Goal: Task Accomplishment & Management: Manage account settings

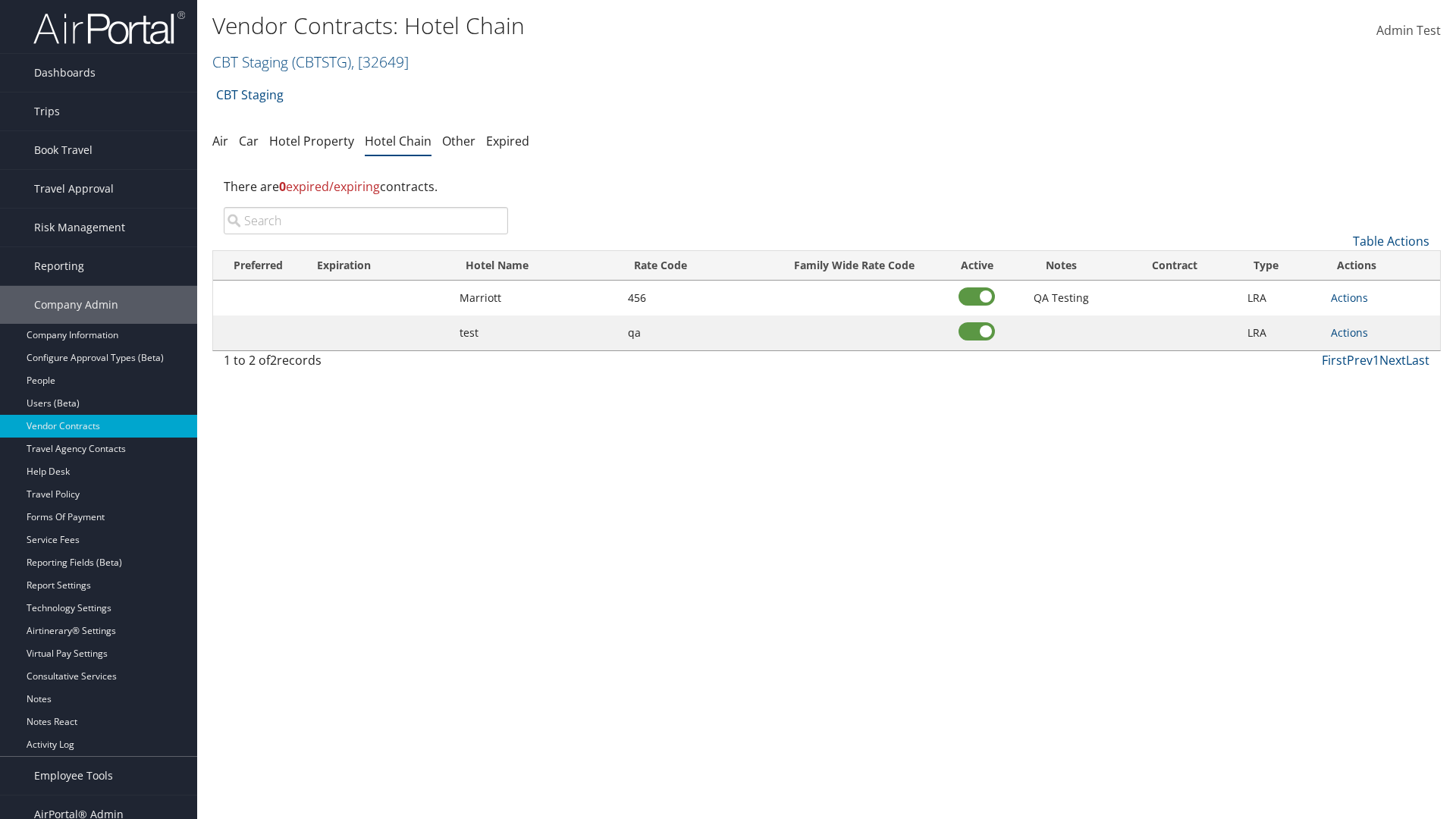
click at [365, 220] on input "search" at bounding box center [365, 220] width 284 height 28
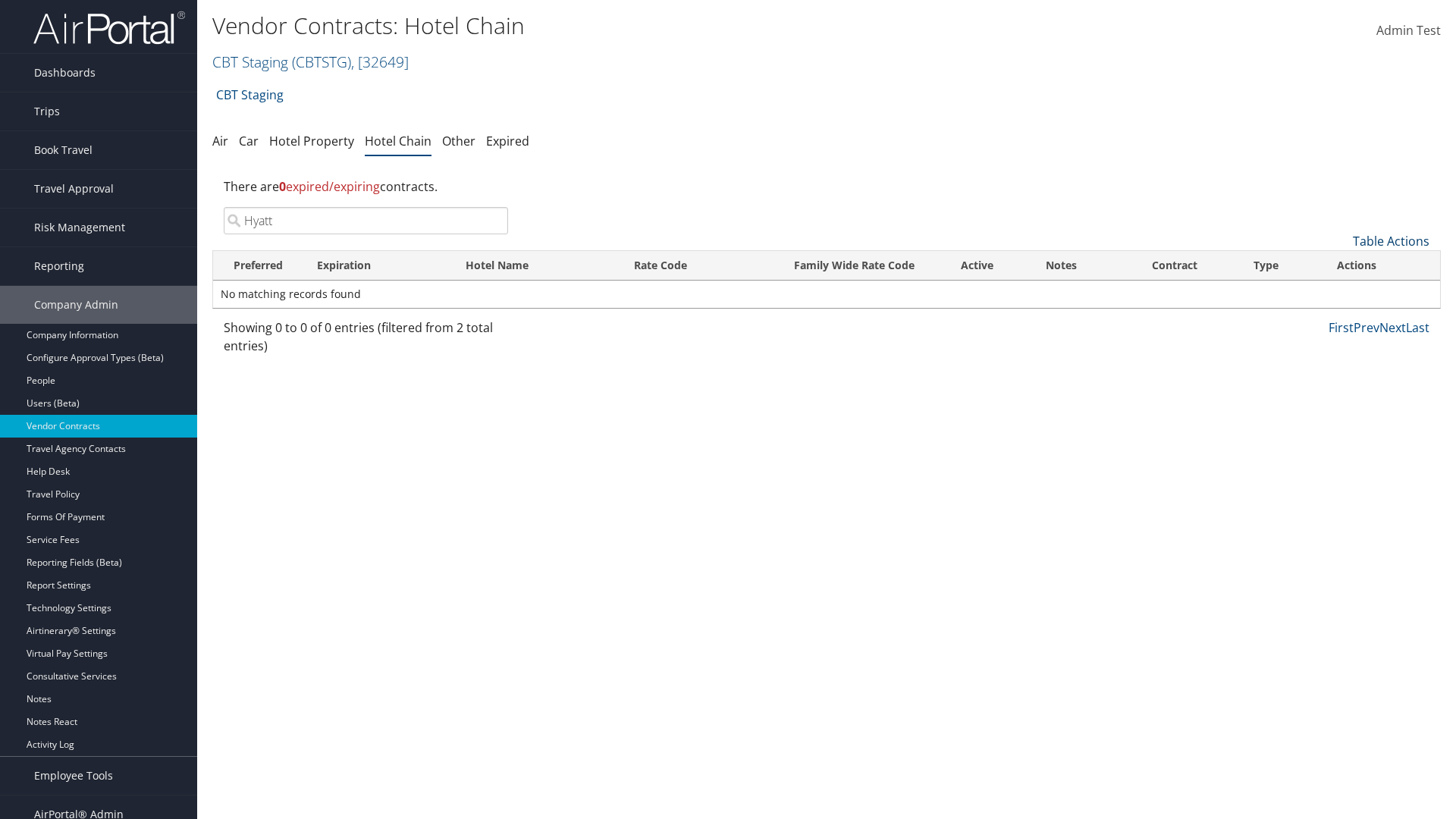
type input "Hyatt"
click at [1391, 241] on link "Table Actions" at bounding box center [1391, 241] width 76 height 17
click at [1340, 265] on link "Add New Contract" at bounding box center [1340, 265] width 199 height 26
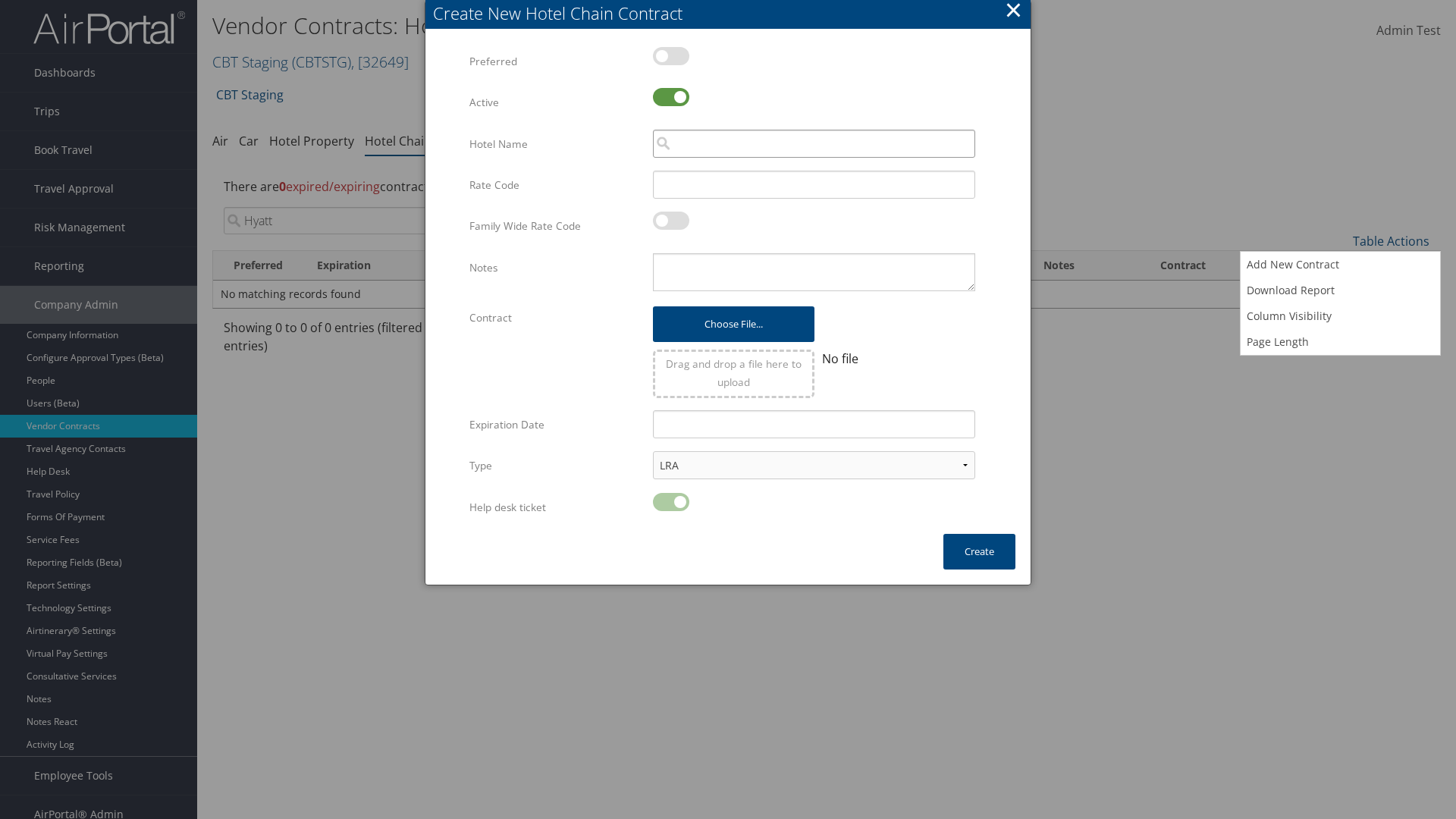
click at [813, 143] on input "search" at bounding box center [813, 144] width 322 height 28
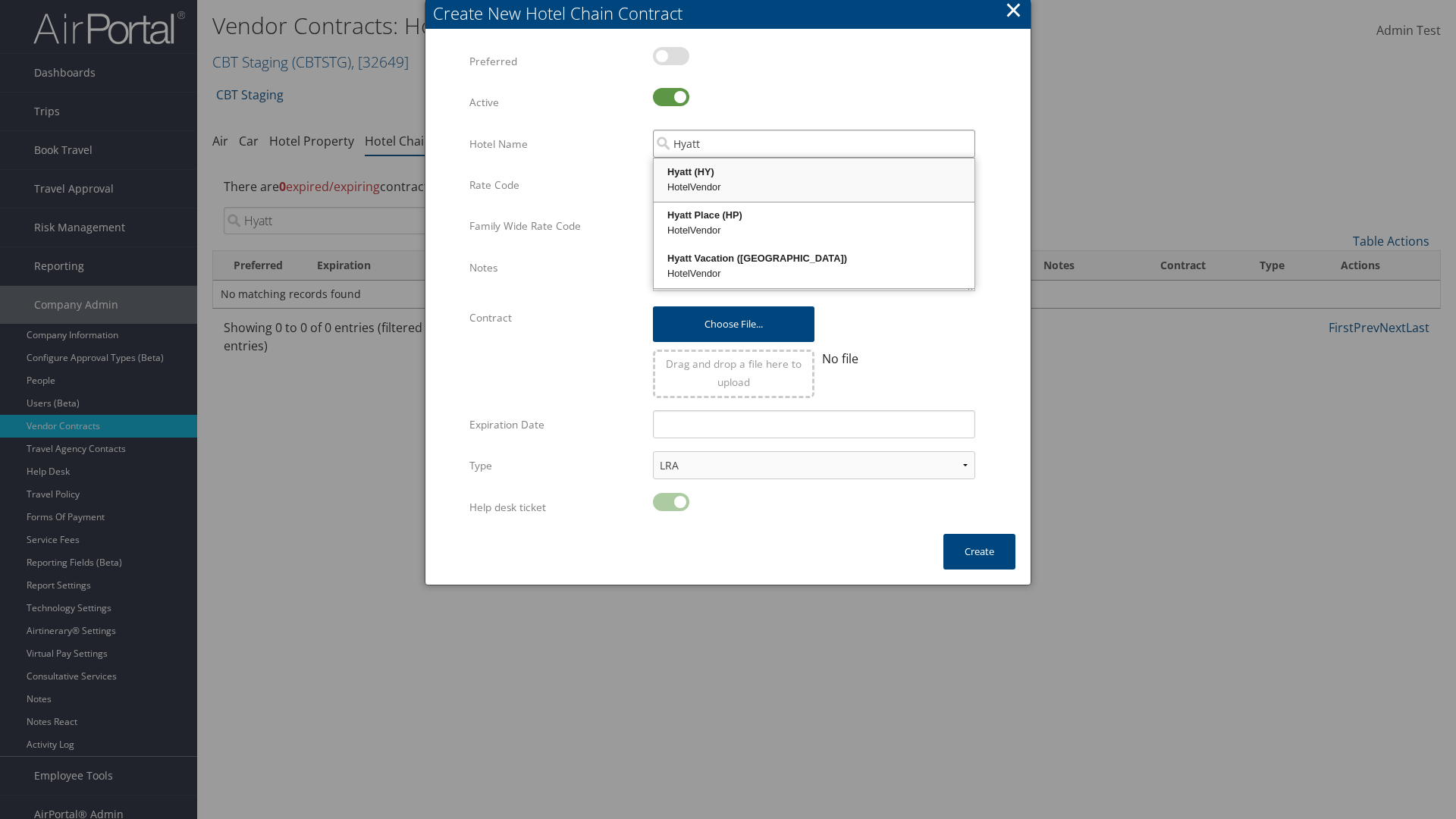
type input "Hyatt"
type input "456"
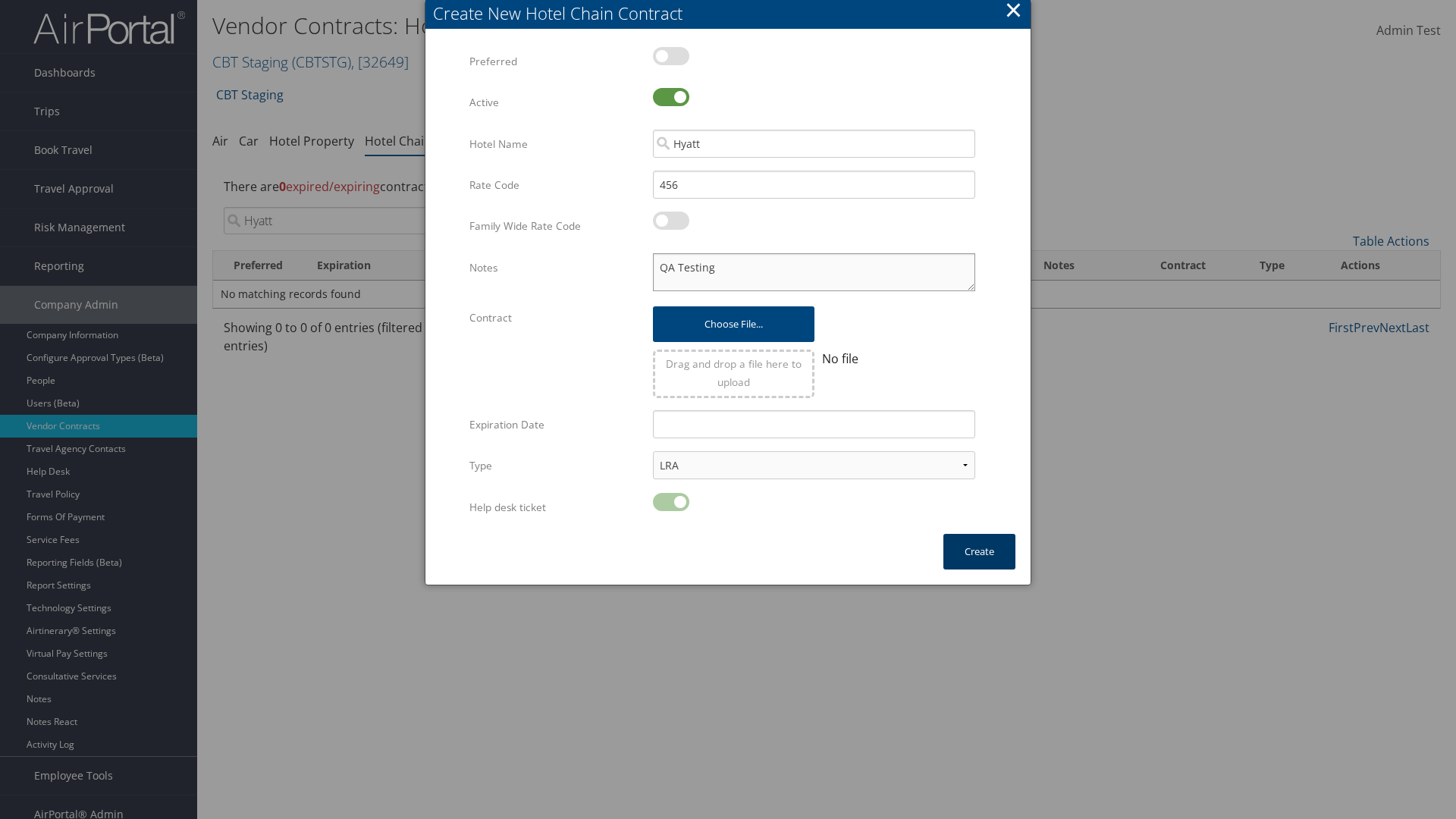
type textarea "QA Testing"
click at [979, 551] on button "Create" at bounding box center [979, 551] width 72 height 35
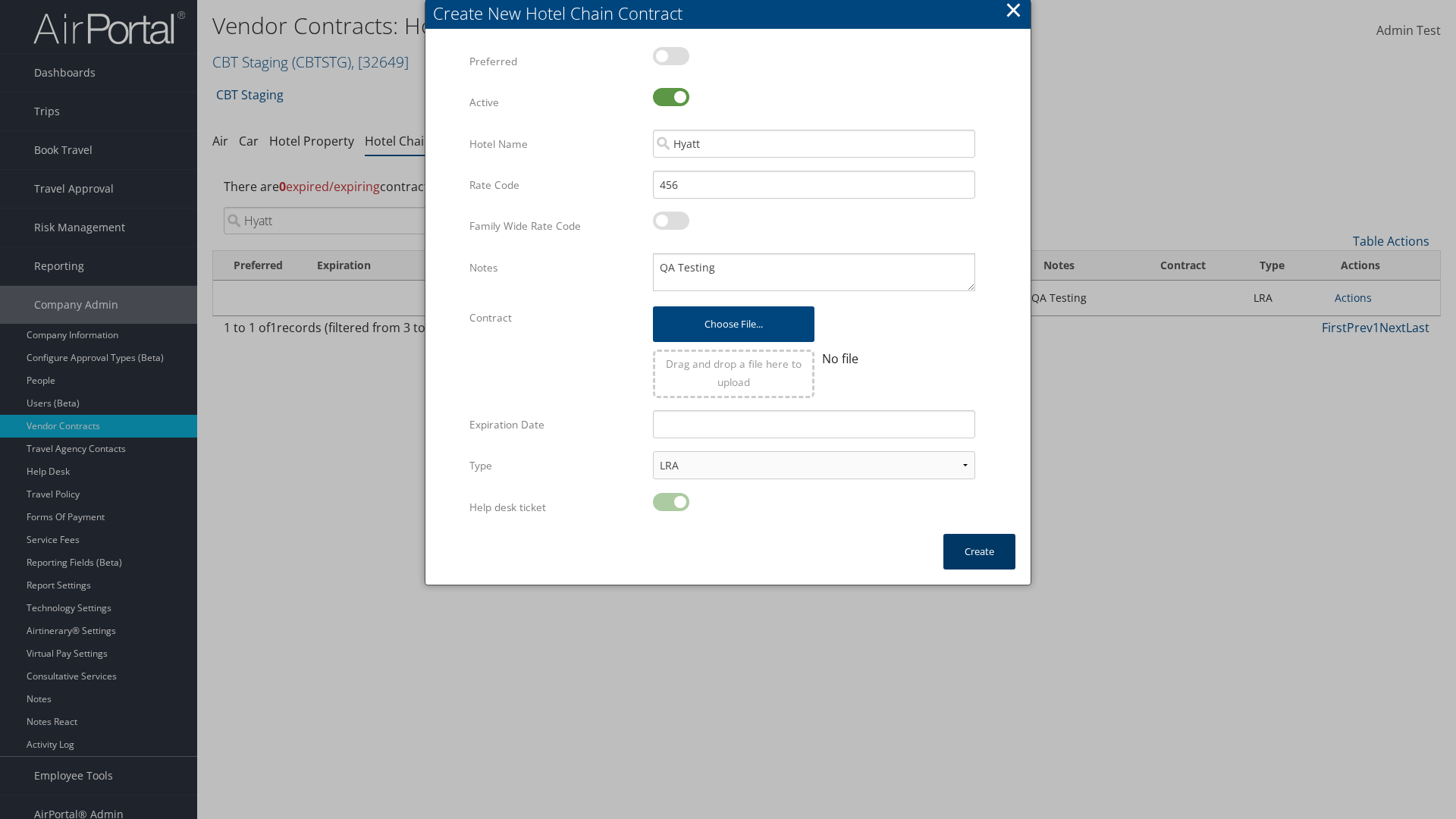
scroll to position [15, 0]
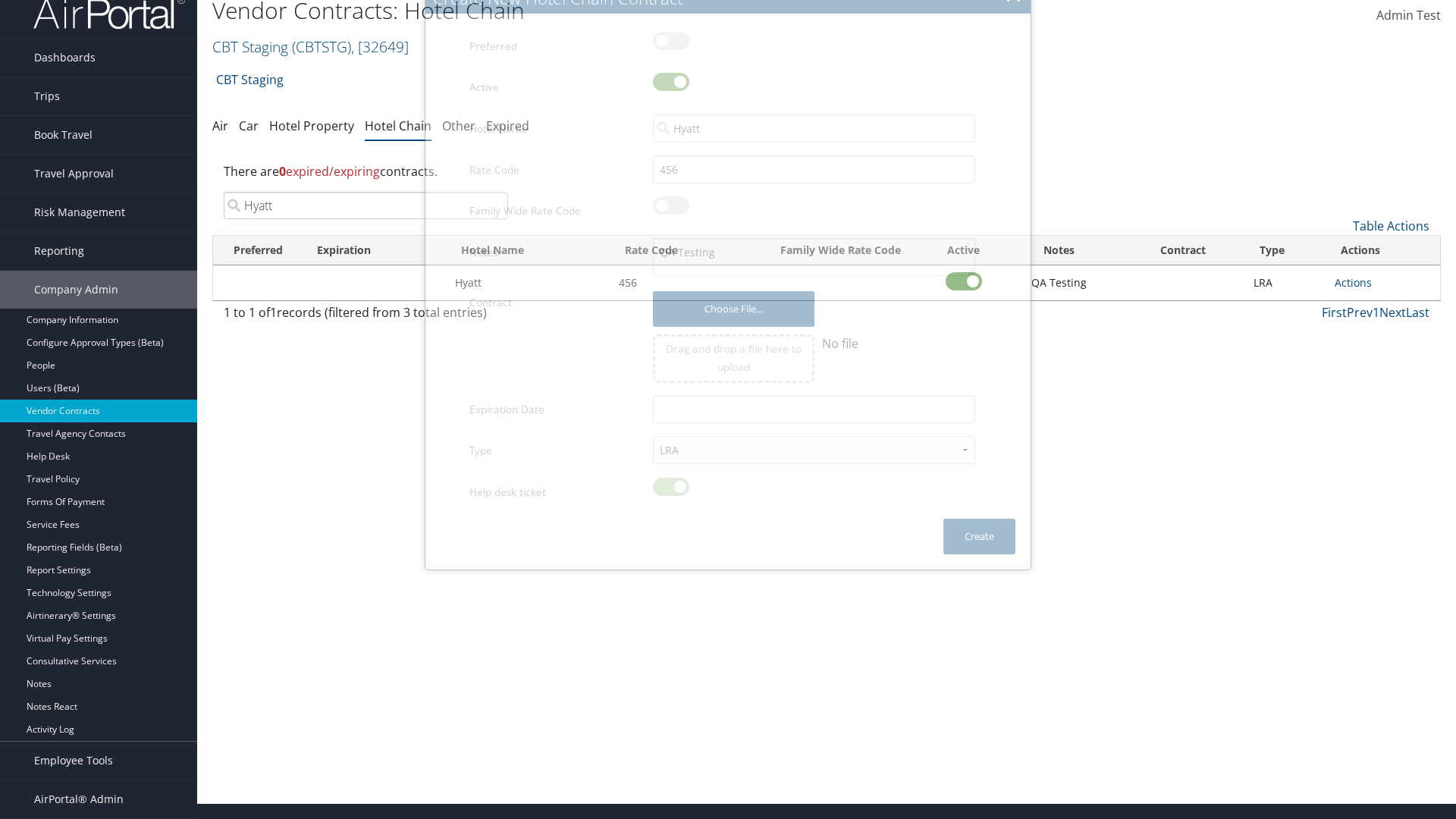
click at [365, 206] on input "Hyatt" at bounding box center [365, 206] width 284 height 28
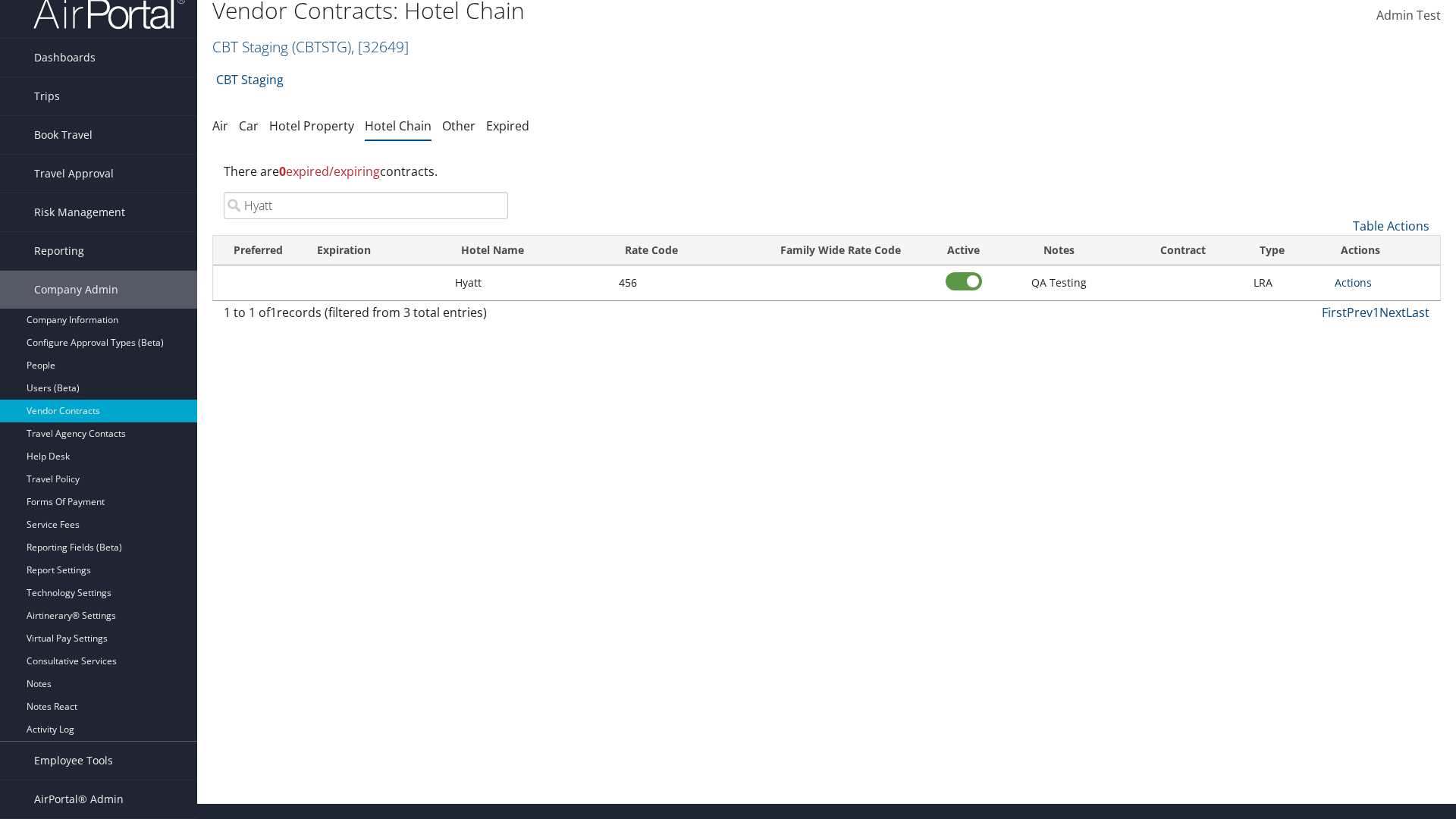
click at [1353, 282] on link "Actions" at bounding box center [1353, 283] width 37 height 14
click at [1369, 331] on link "Edit" at bounding box center [1369, 331] width 69 height 26
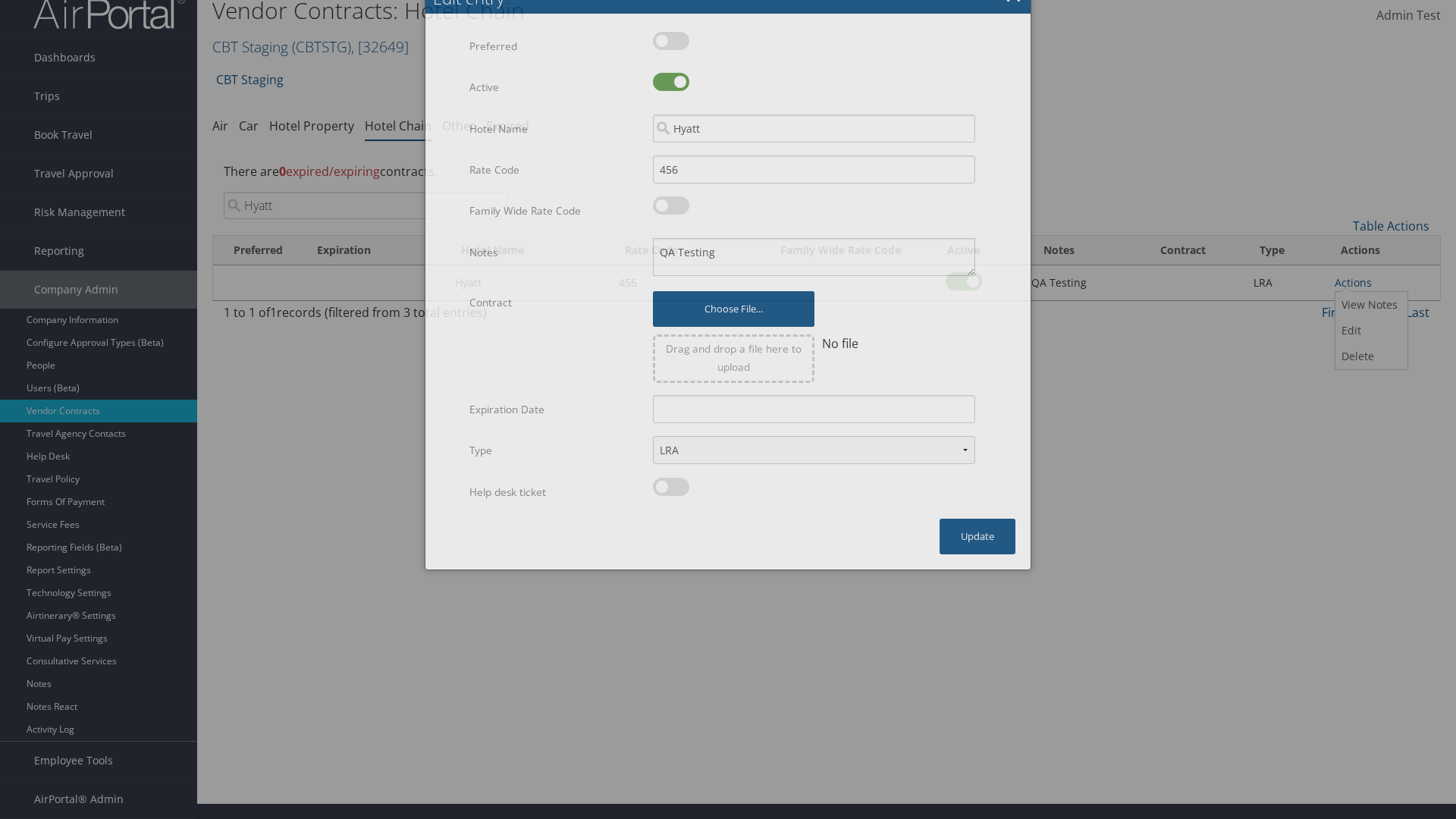
click at [671, 91] on label at bounding box center [671, 81] width 36 height 18
click at [670, 90] on input "checkbox" at bounding box center [665, 84] width 10 height 10
checkbox input "false"
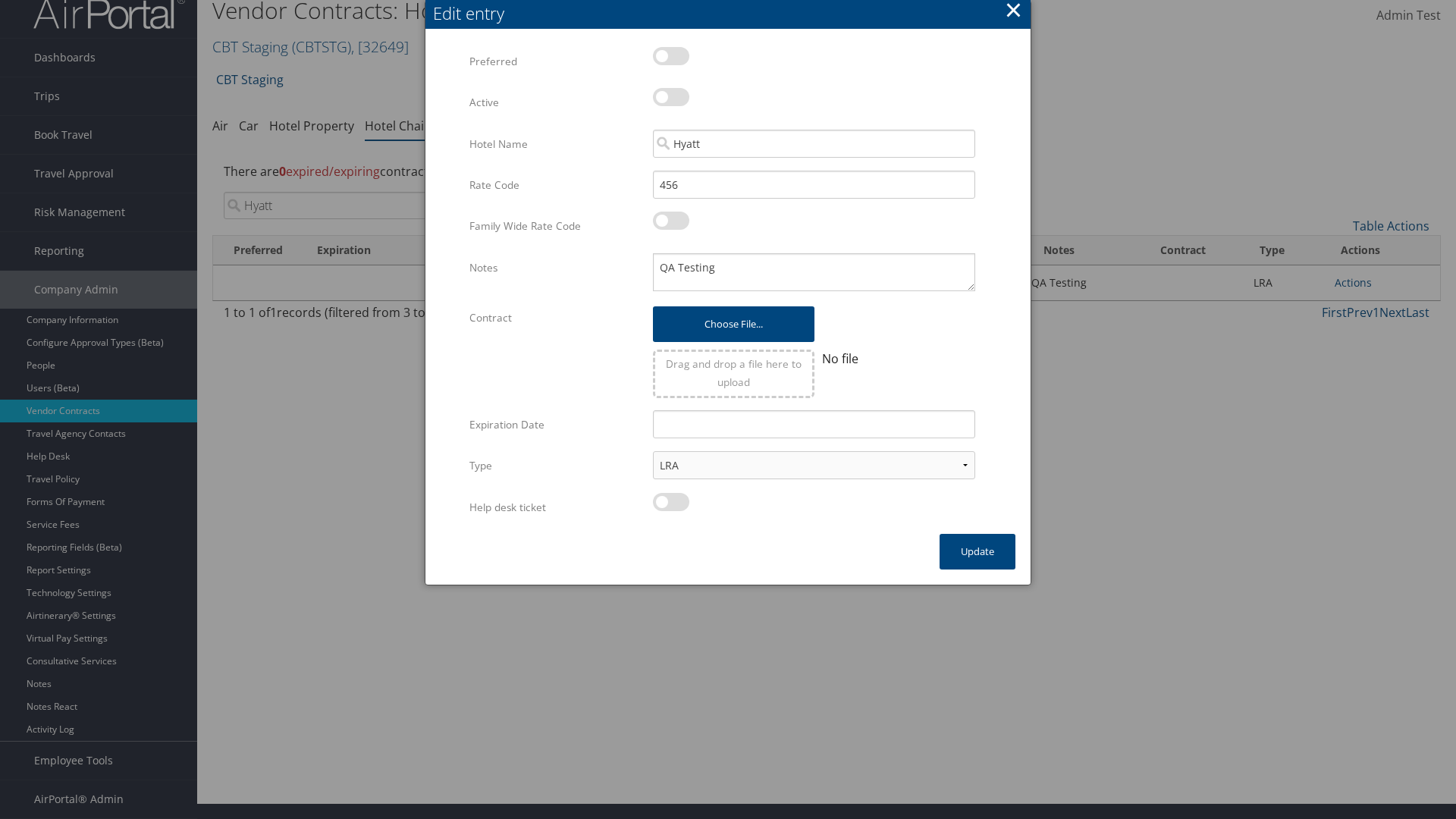
scroll to position [0, 0]
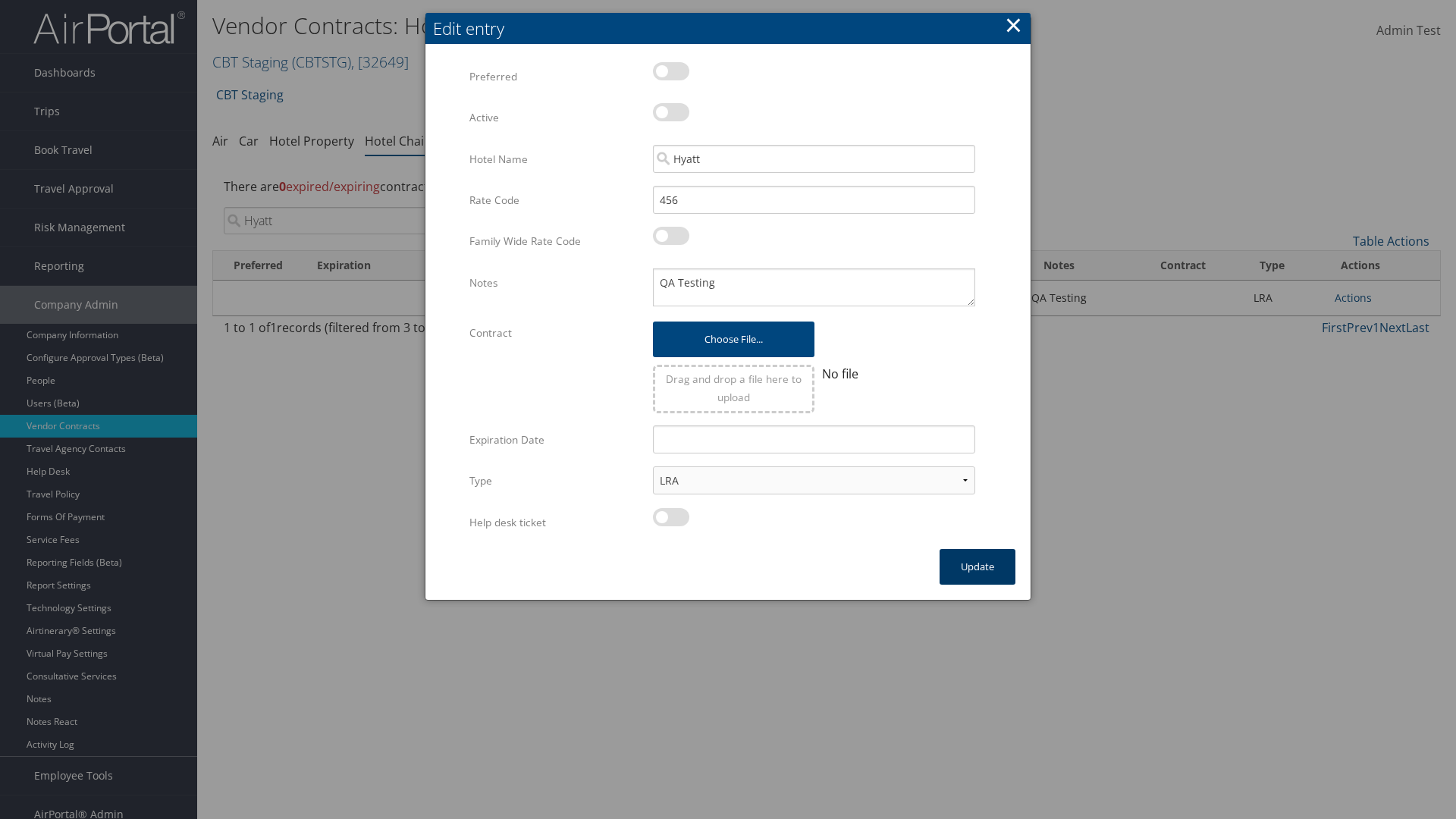
click at [977, 566] on button "Update" at bounding box center [977, 566] width 76 height 35
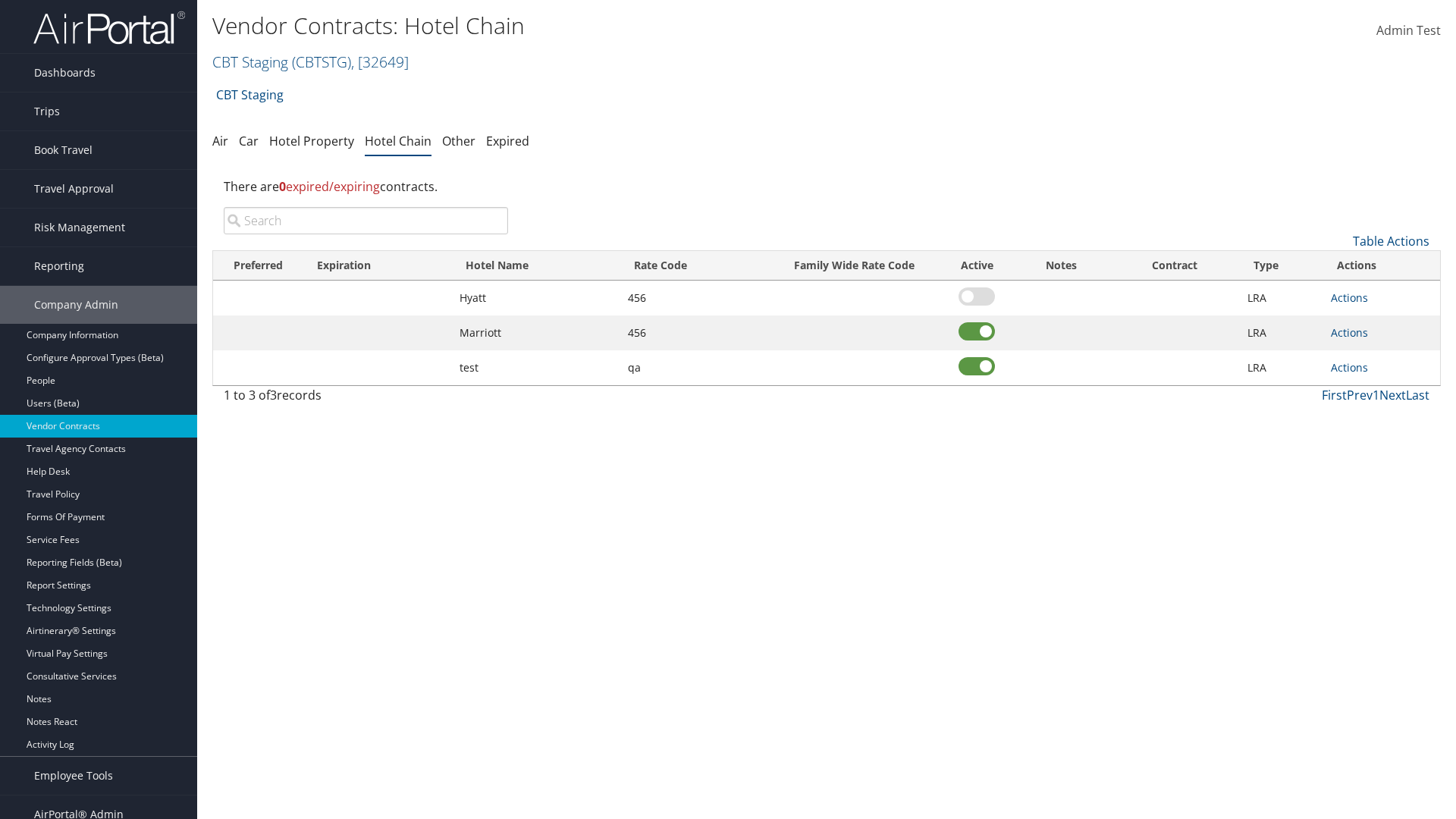
click at [365, 220] on input "search" at bounding box center [365, 220] width 284 height 28
type input "Hyatt"
click at [1349, 298] on link "Actions" at bounding box center [1349, 298] width 37 height 14
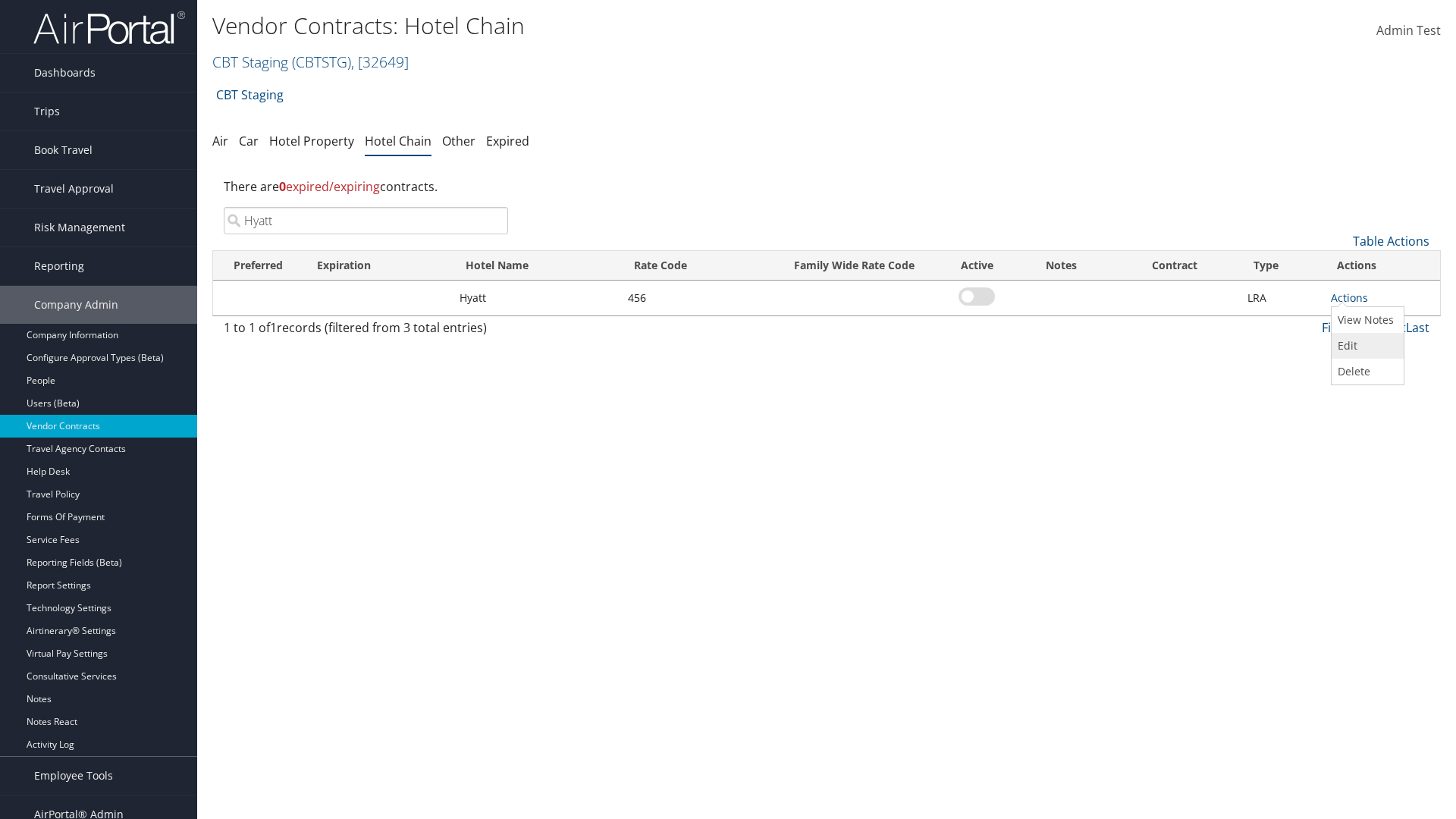
click at [1365, 346] on link "Edit" at bounding box center [1365, 346] width 69 height 26
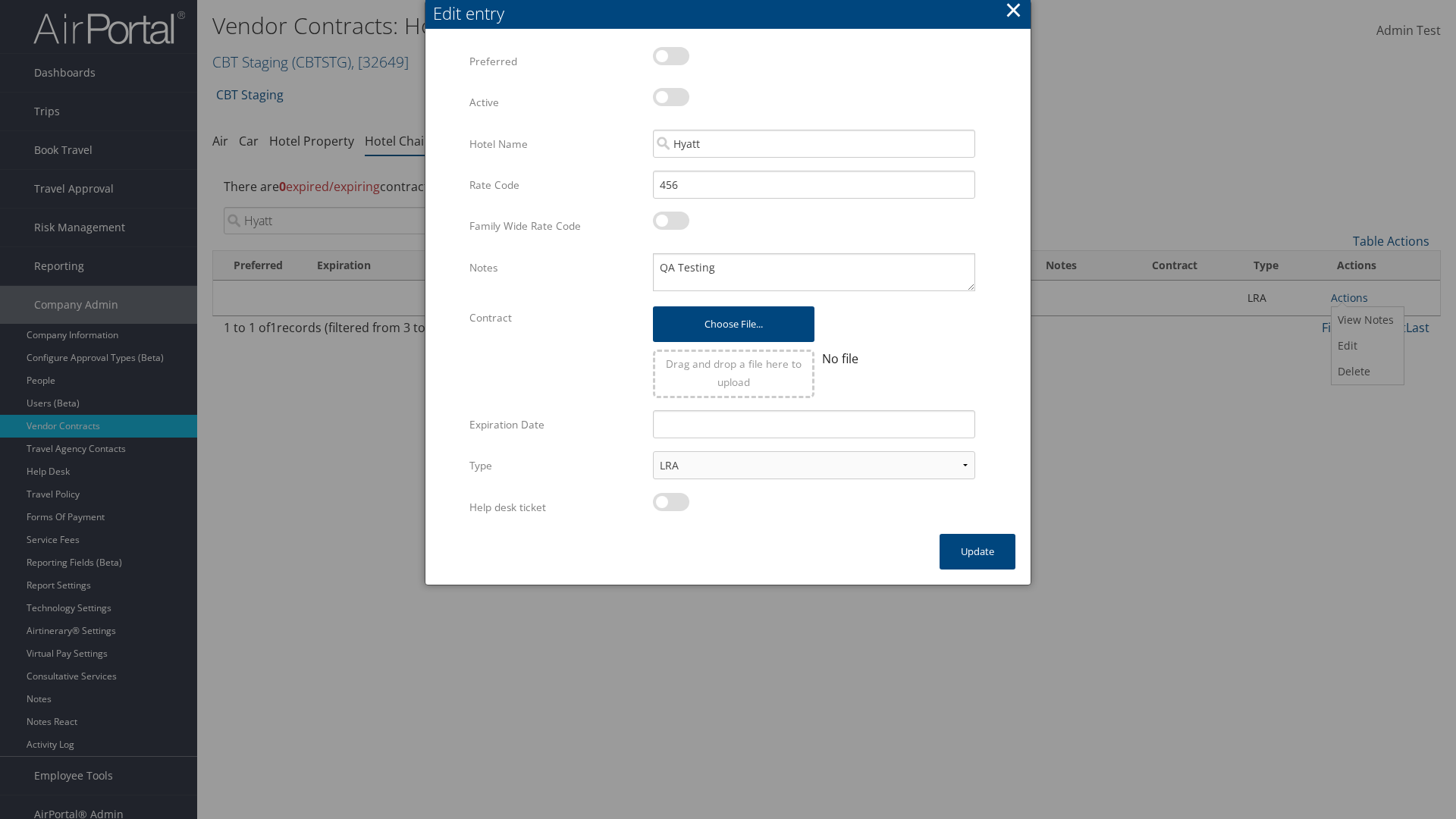
click at [671, 97] on label at bounding box center [671, 97] width 36 height 18
click at [670, 97] on input "checkbox" at bounding box center [665, 99] width 10 height 10
checkbox input "true"
click at [977, 551] on button "Update" at bounding box center [977, 551] width 76 height 35
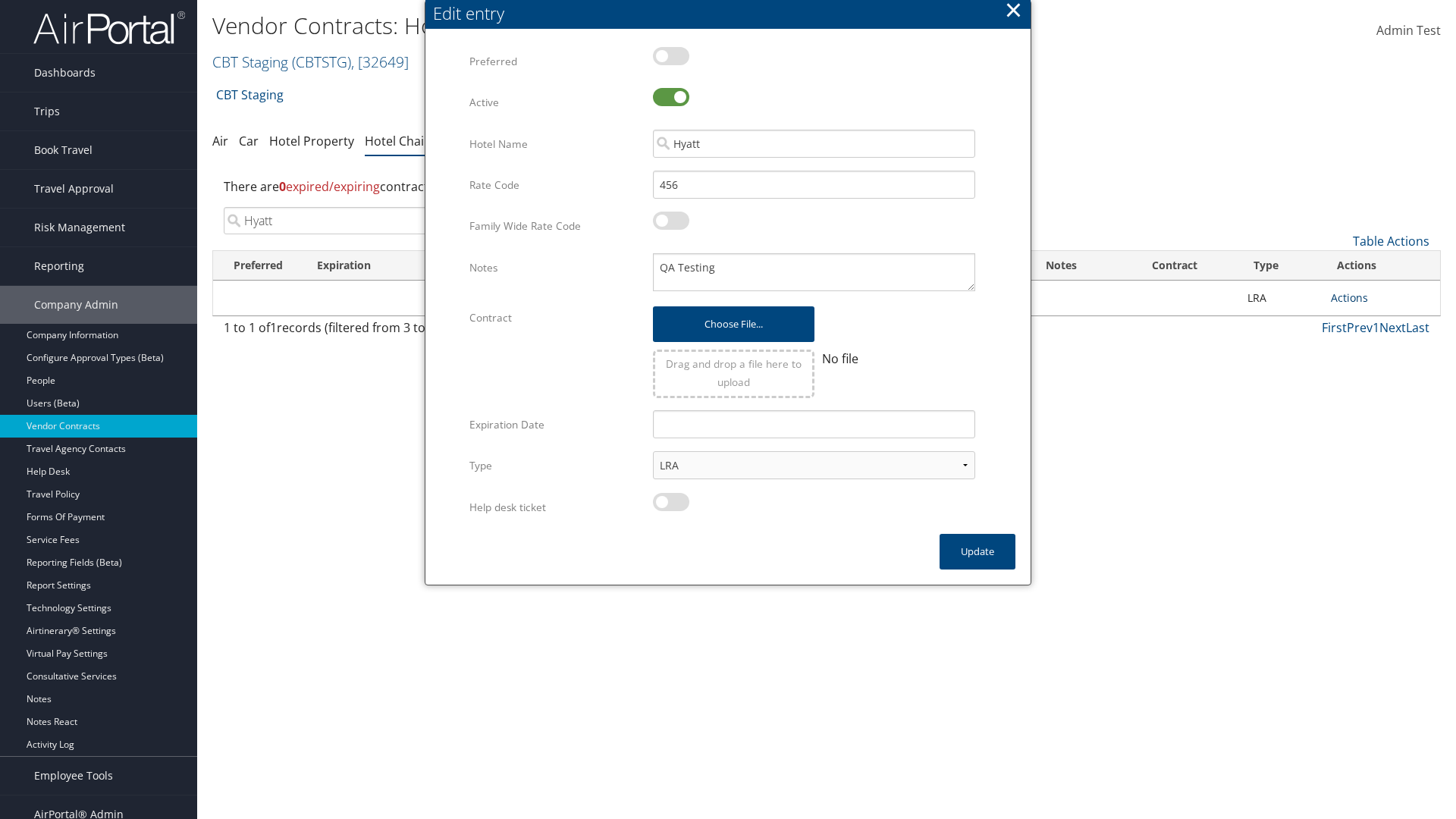
click at [1349, 298] on link "Actions" at bounding box center [1349, 298] width 37 height 14
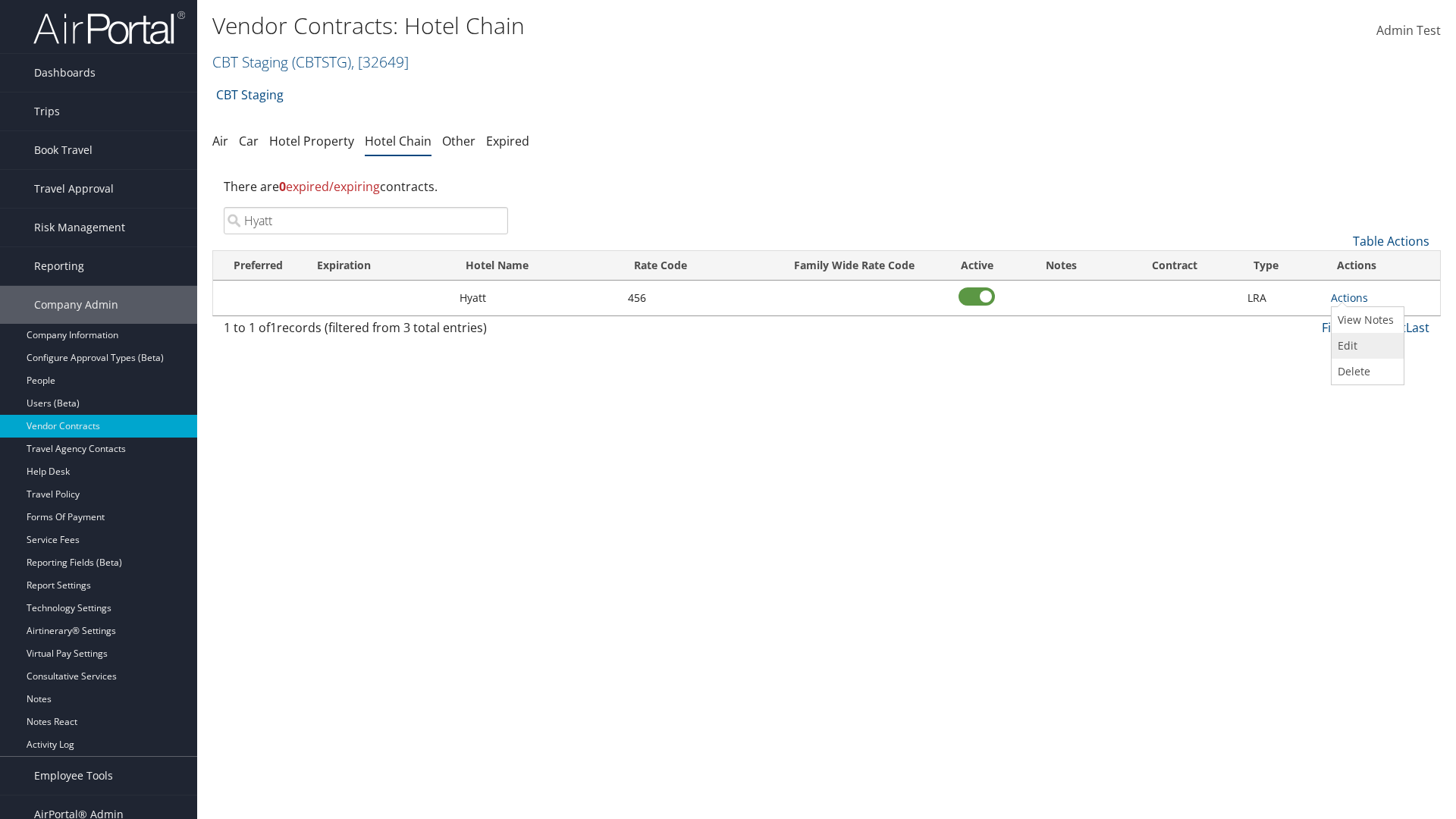
click at [1365, 346] on link "Edit" at bounding box center [1365, 346] width 69 height 26
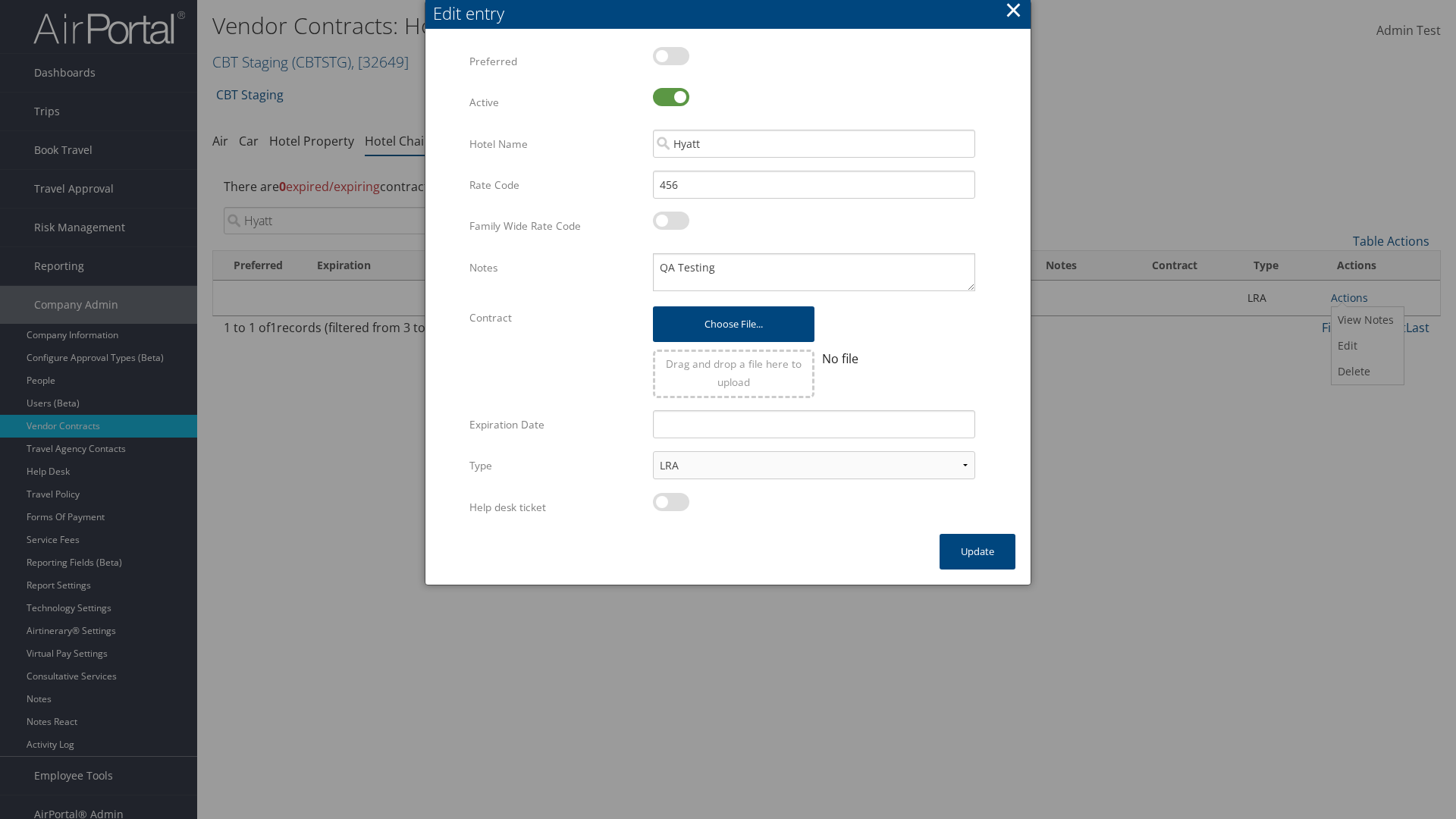
click at [1013, 12] on button "×" at bounding box center [1013, 9] width 17 height 31
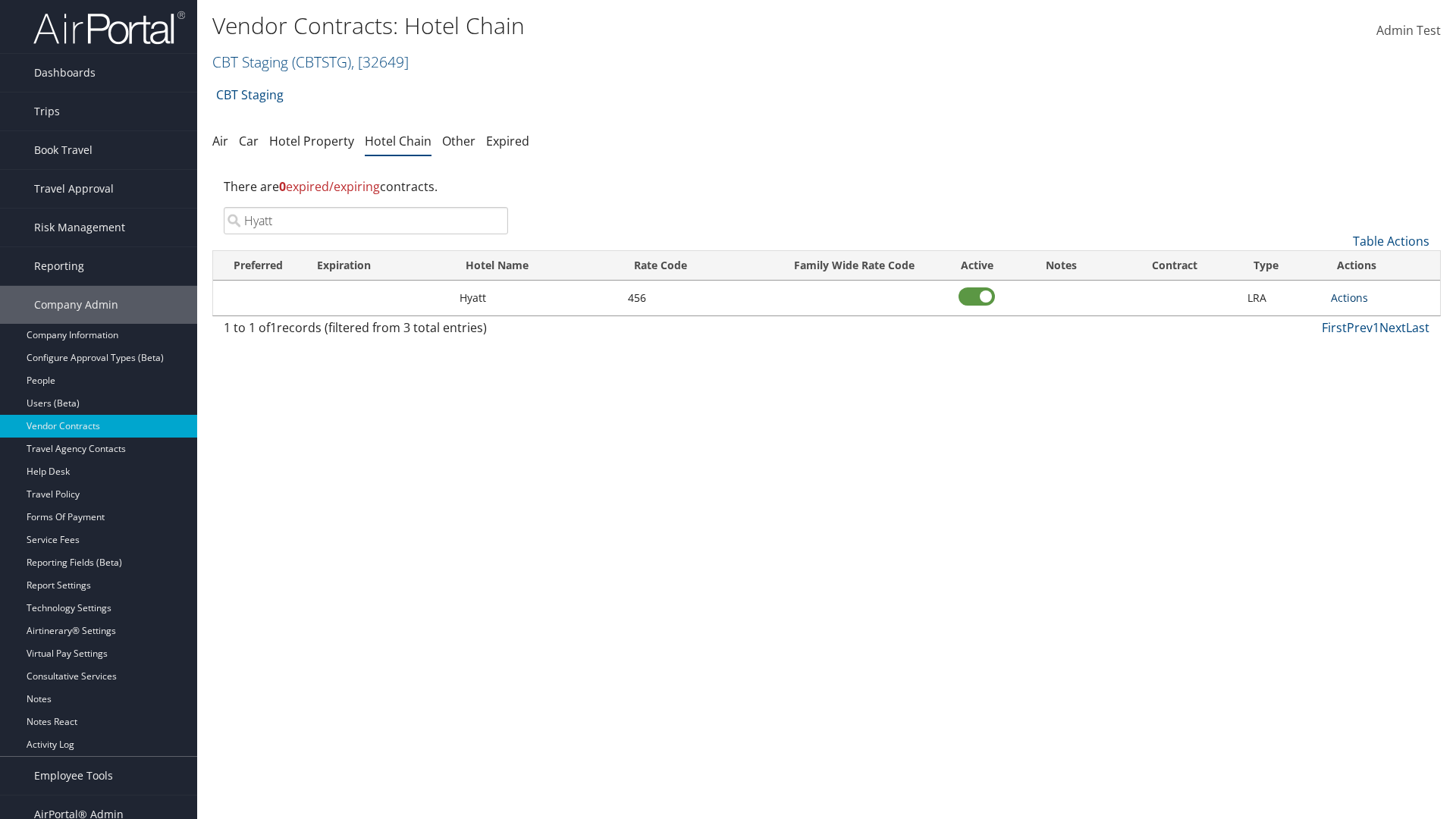
type input "Hyatt"
click at [1349, 298] on link "Actions" at bounding box center [1349, 298] width 37 height 14
click at [1365, 346] on link "Edit" at bounding box center [1365, 346] width 69 height 26
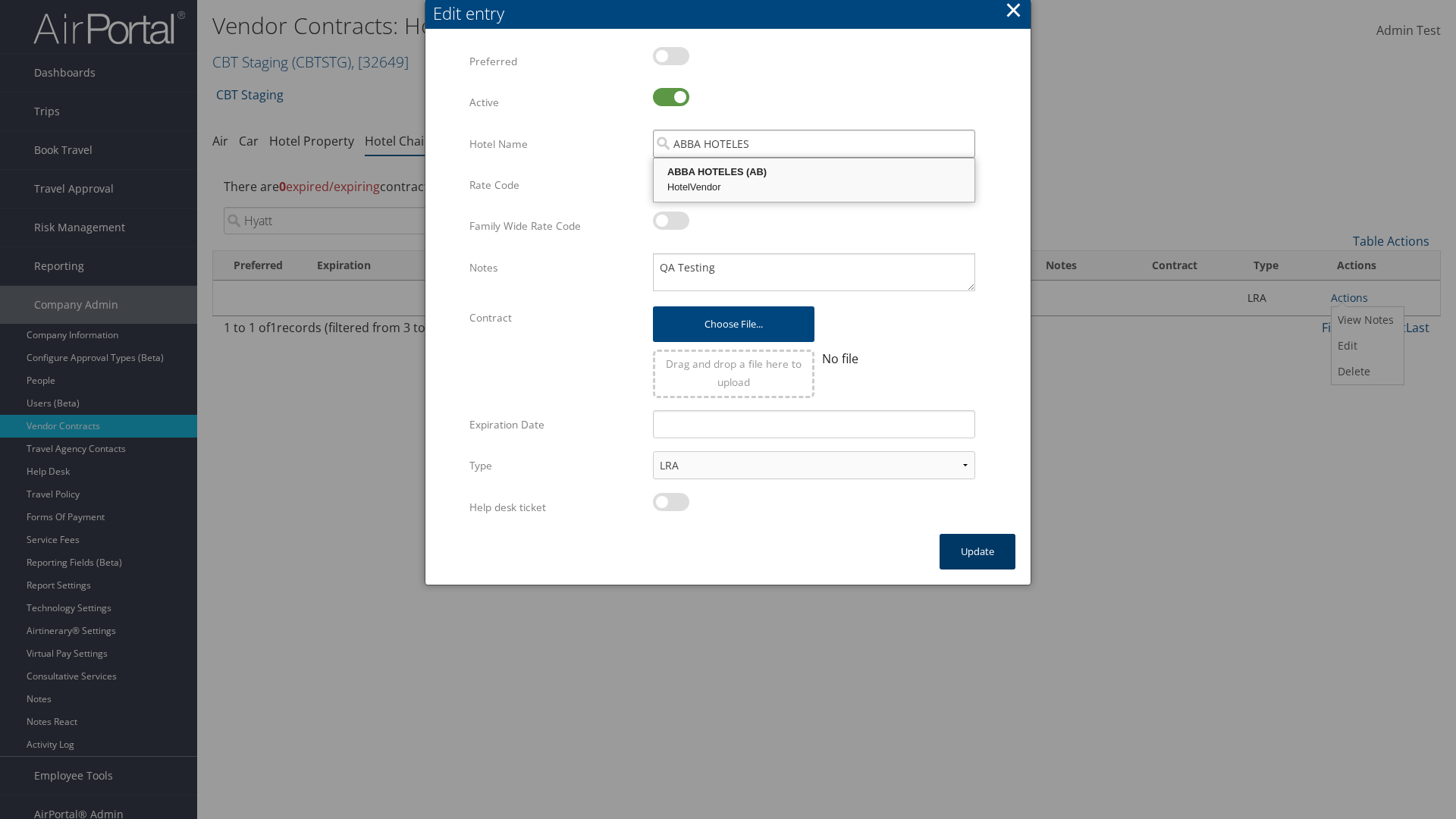
type input "ABBA HOTELES"
click at [977, 551] on button "Update" at bounding box center [977, 551] width 76 height 35
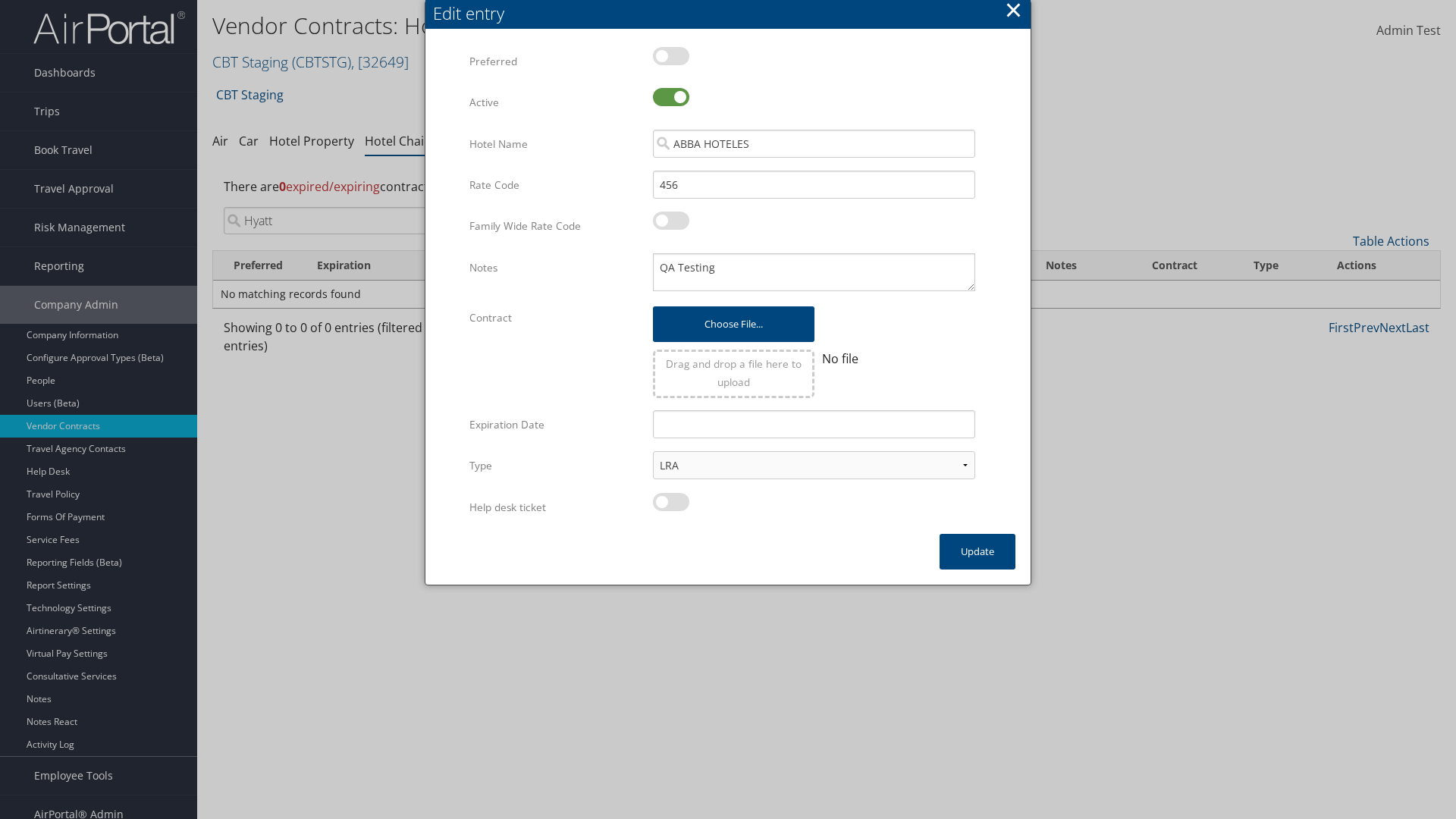
click at [365, 207] on input "Hyatt" at bounding box center [365, 220] width 284 height 28
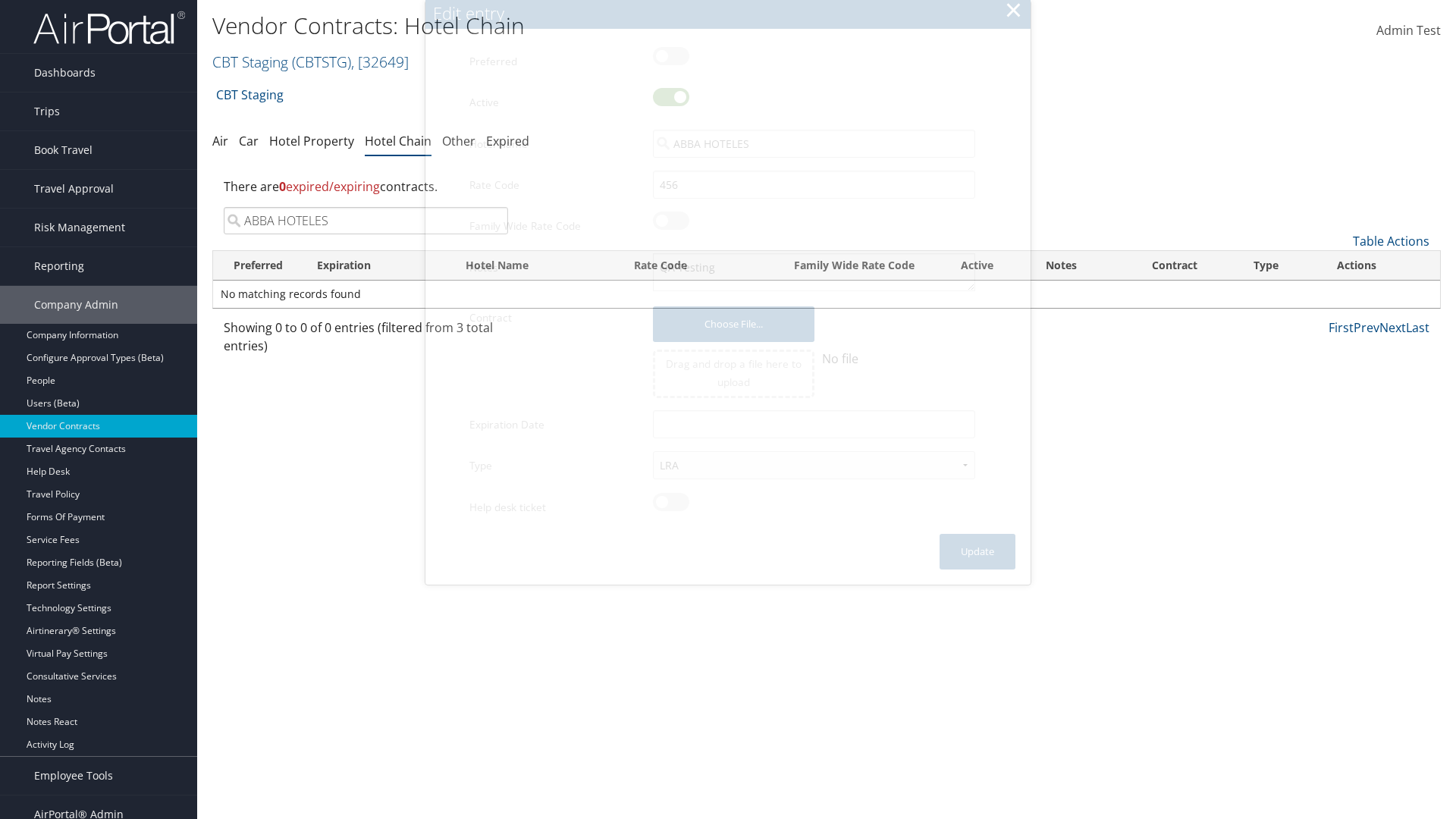
scroll to position [15, 0]
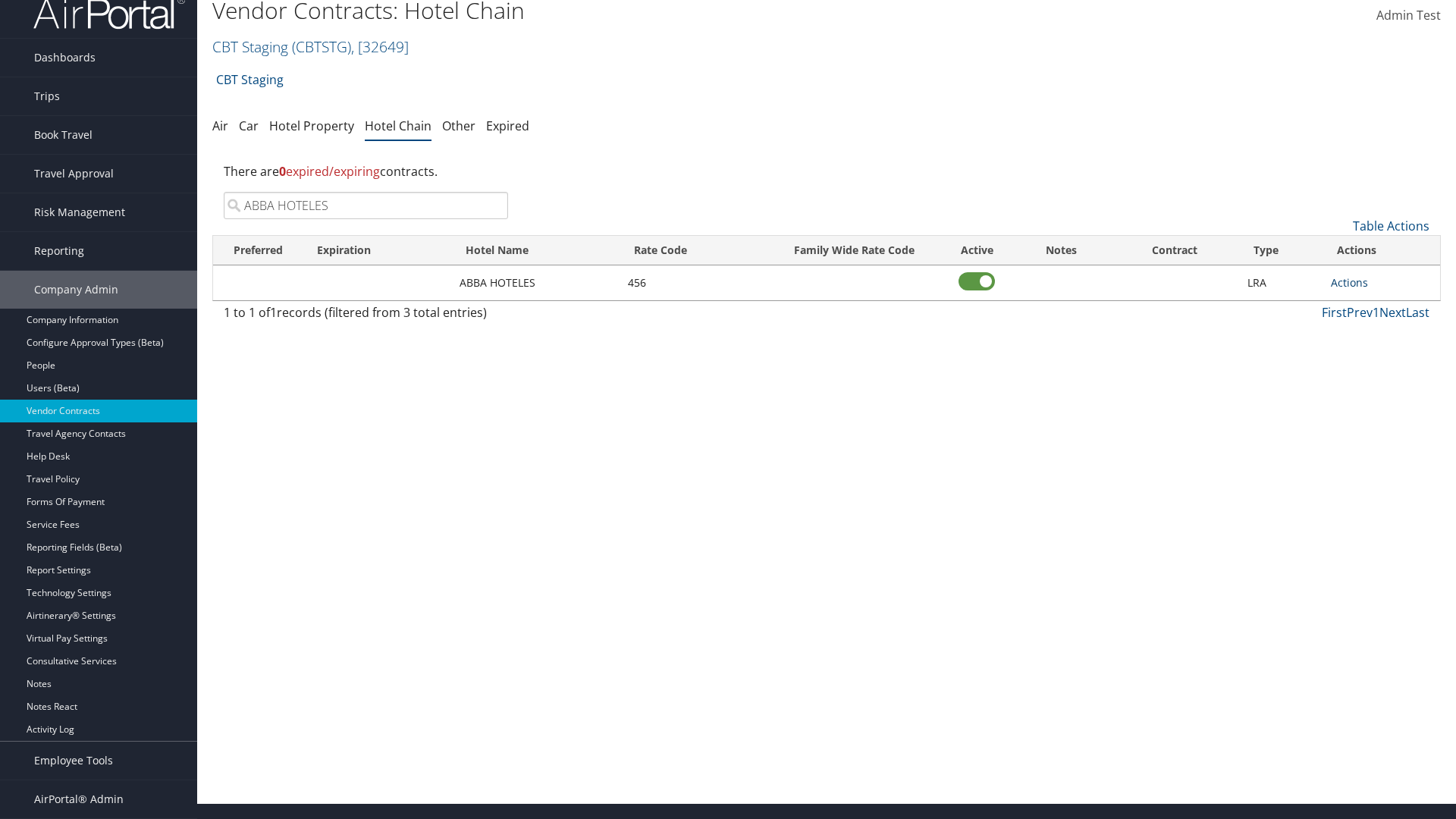
type input "ABBA HOTELES"
click at [1349, 282] on link "Actions" at bounding box center [1349, 283] width 37 height 14
click at [1365, 357] on link "Delete" at bounding box center [1365, 356] width 69 height 26
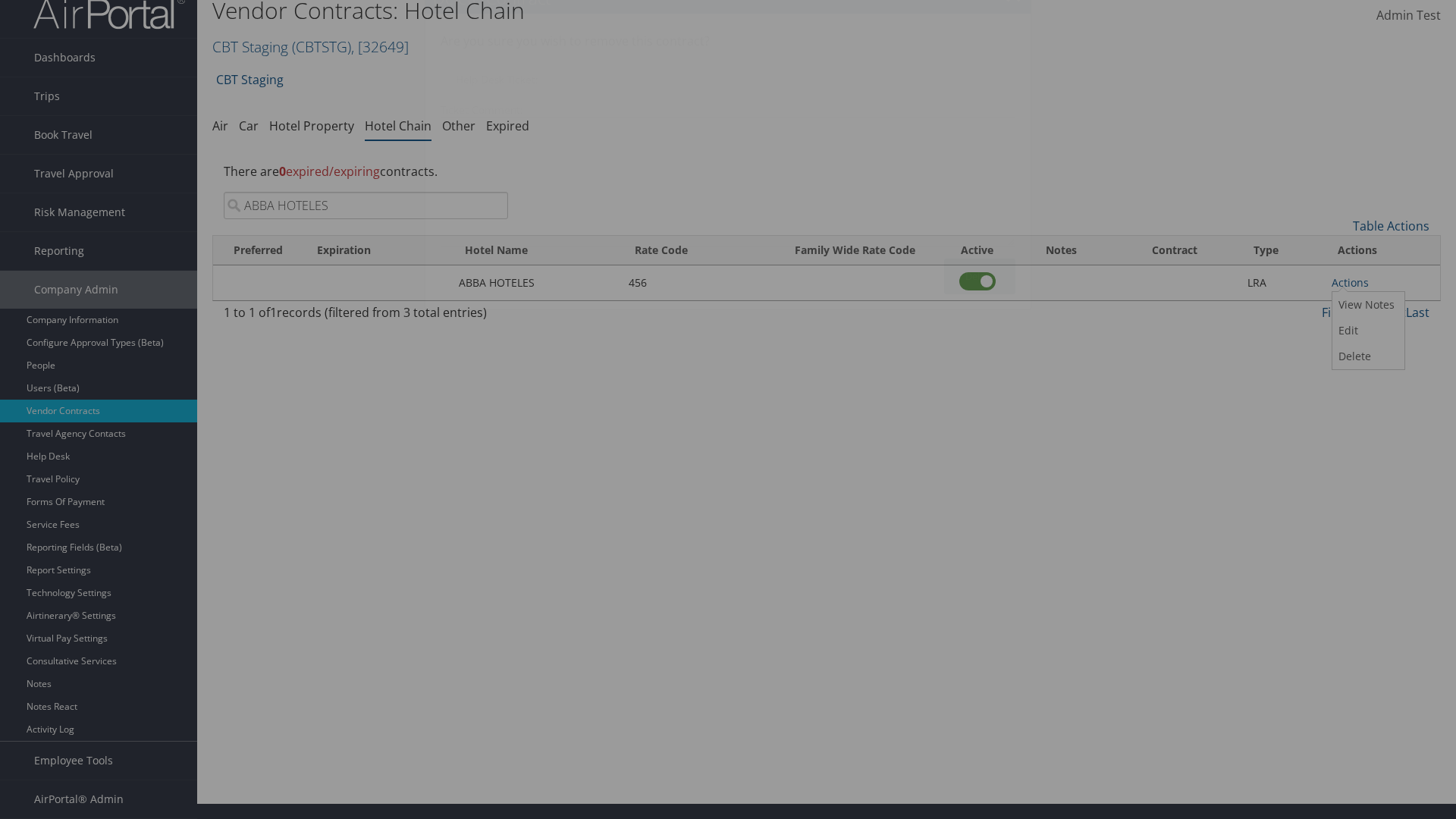
click at [980, 276] on button "Delete" at bounding box center [980, 276] width 72 height 35
